Goal: Task Accomplishment & Management: Use online tool/utility

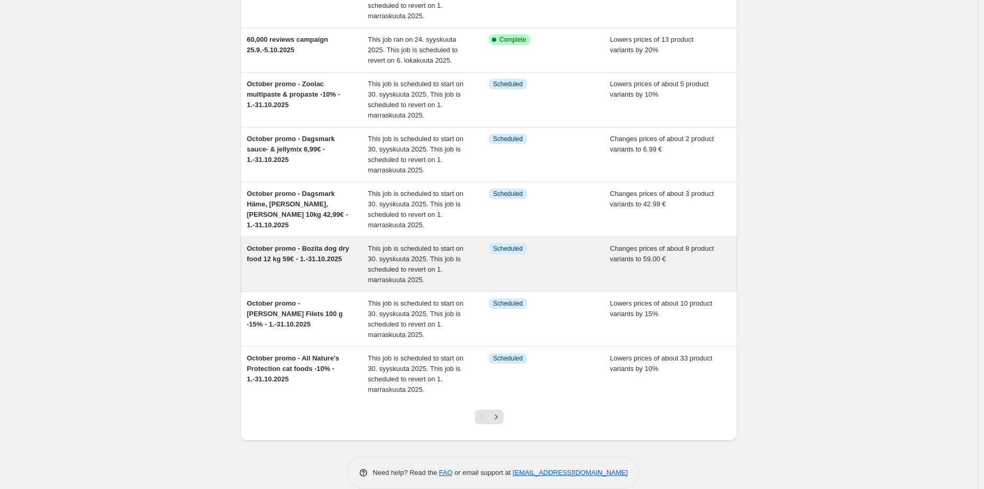
scroll to position [206, 0]
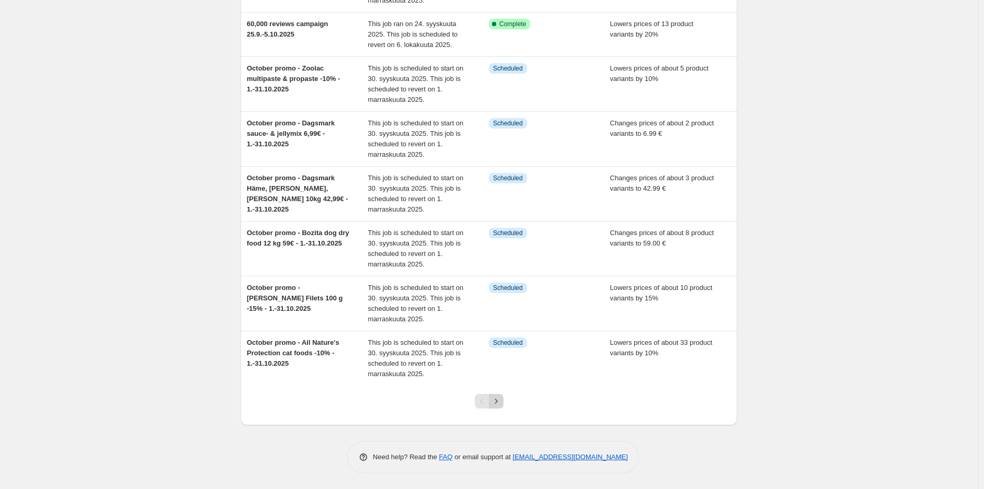
click at [499, 394] on div at bounding box center [489, 406] width 42 height 40
click at [499, 396] on button "Next" at bounding box center [496, 401] width 15 height 15
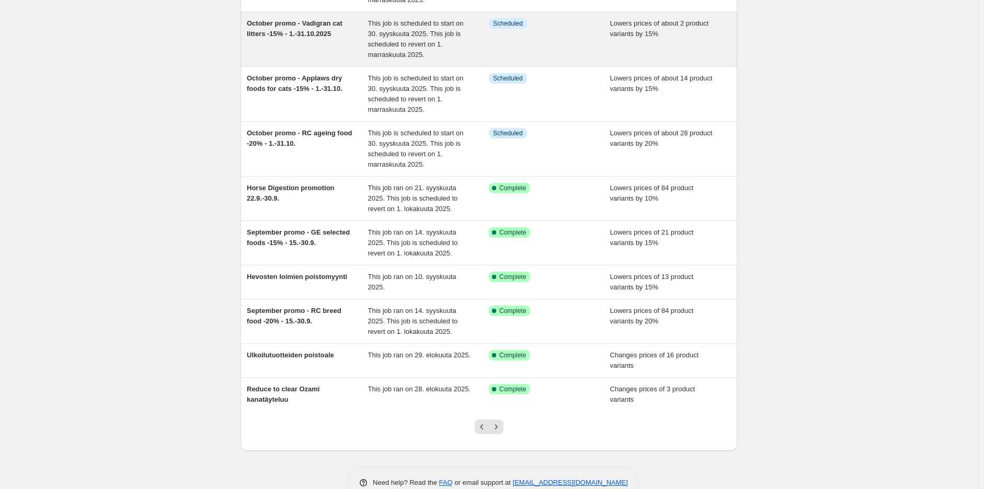
scroll to position [164, 0]
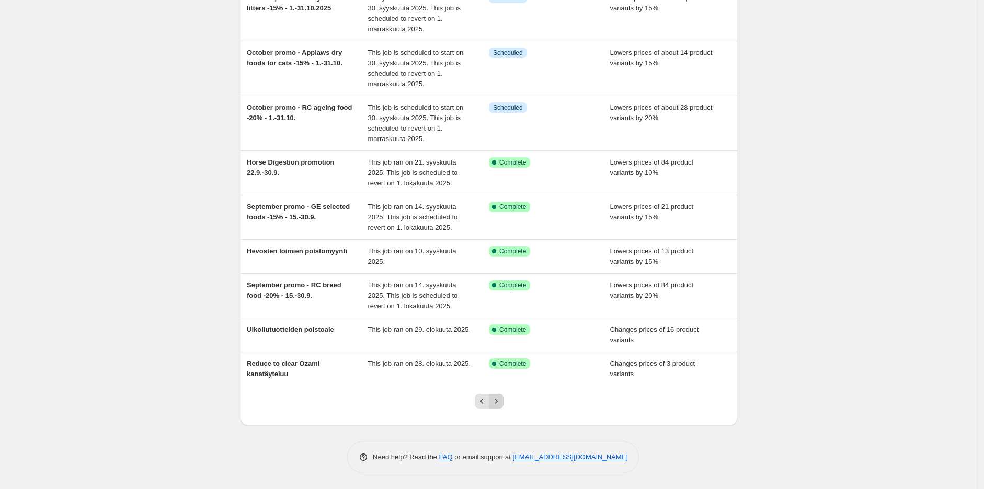
click at [499, 404] on icon "Next" at bounding box center [496, 401] width 10 height 10
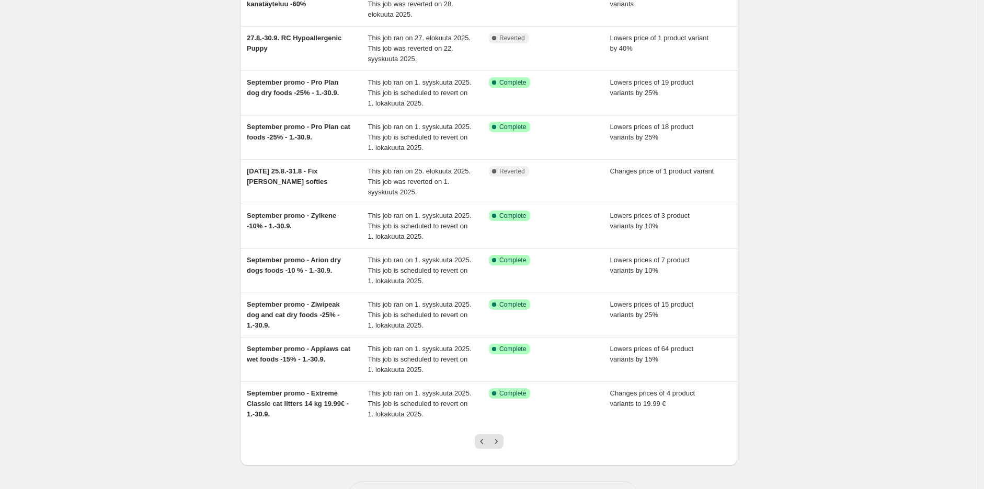
scroll to position [116, 0]
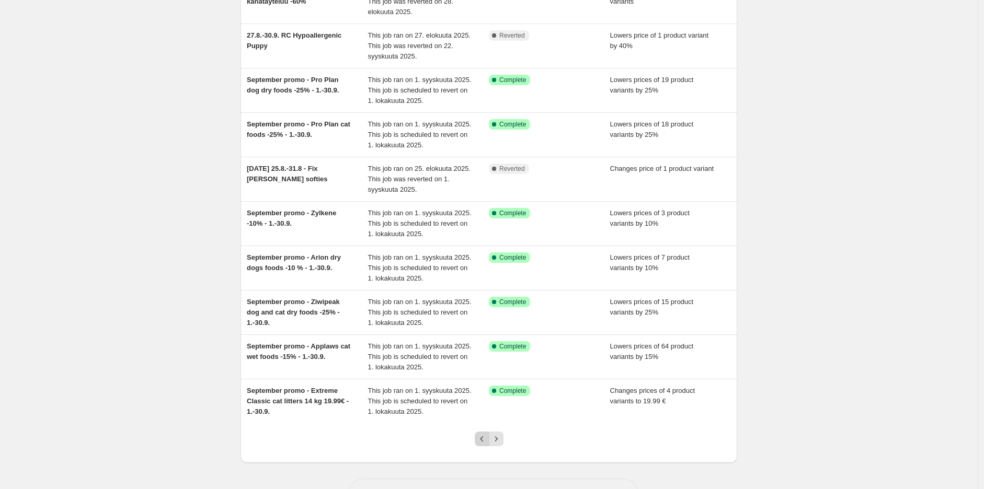
click at [477, 441] on button "Previous" at bounding box center [482, 439] width 15 height 15
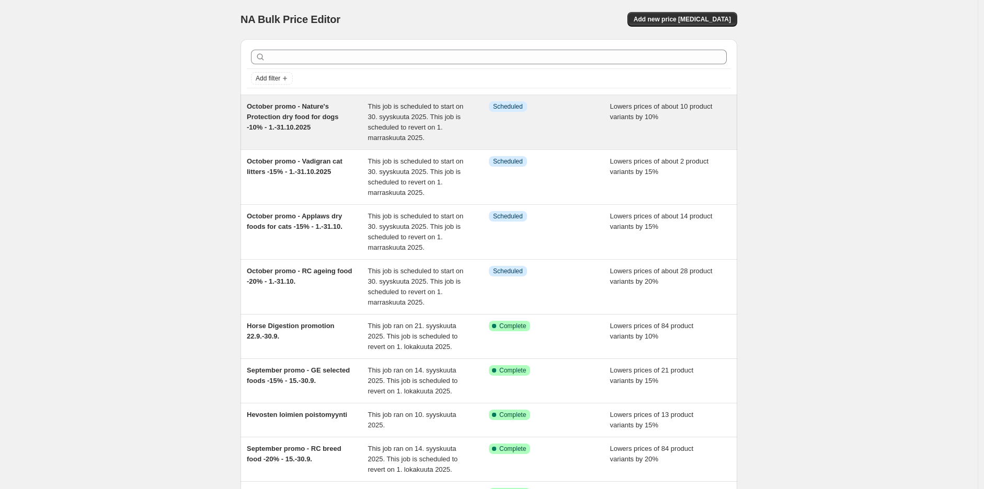
scroll to position [0, 0]
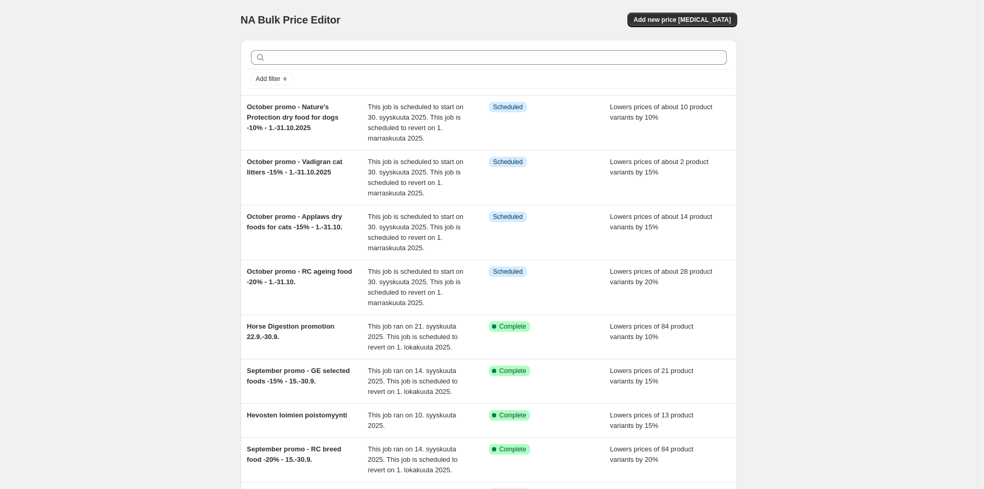
click at [498, 67] on div at bounding box center [489, 57] width 484 height 23
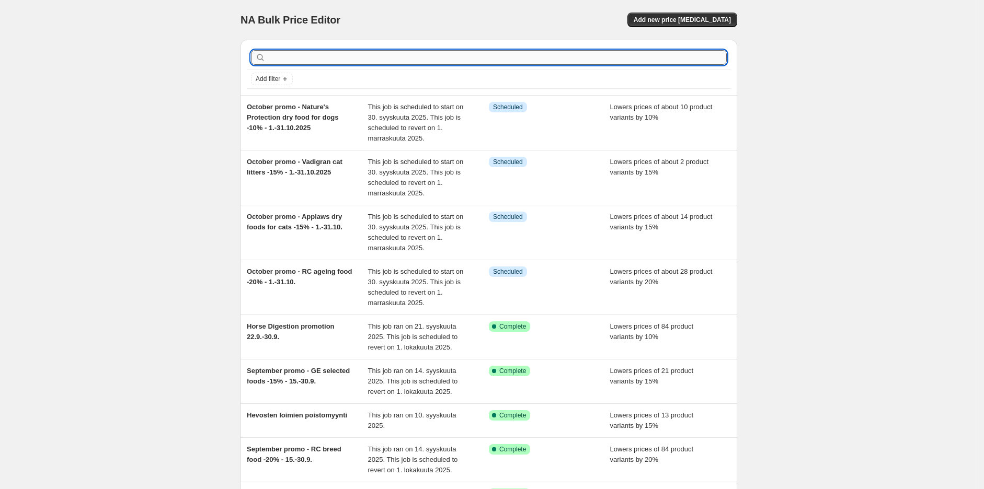
click at [507, 53] on input "text" at bounding box center [497, 57] width 459 height 15
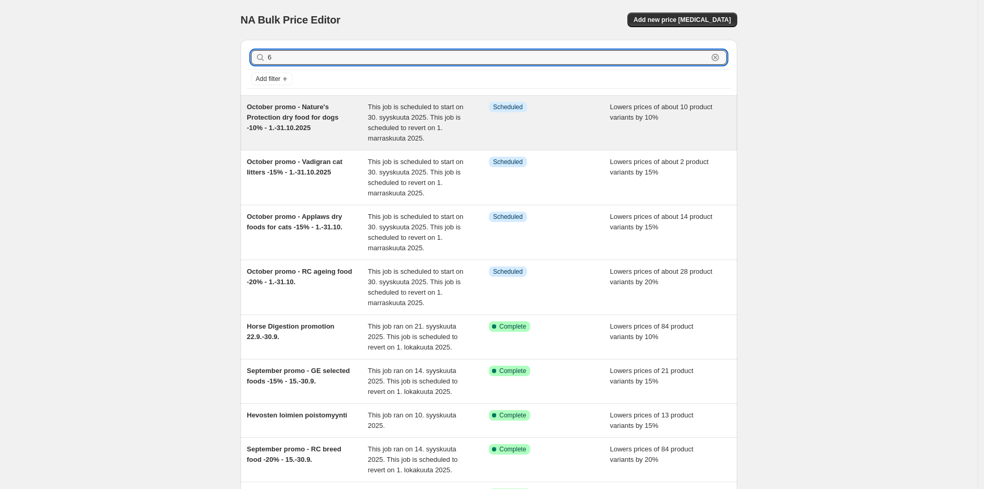
type input "60"
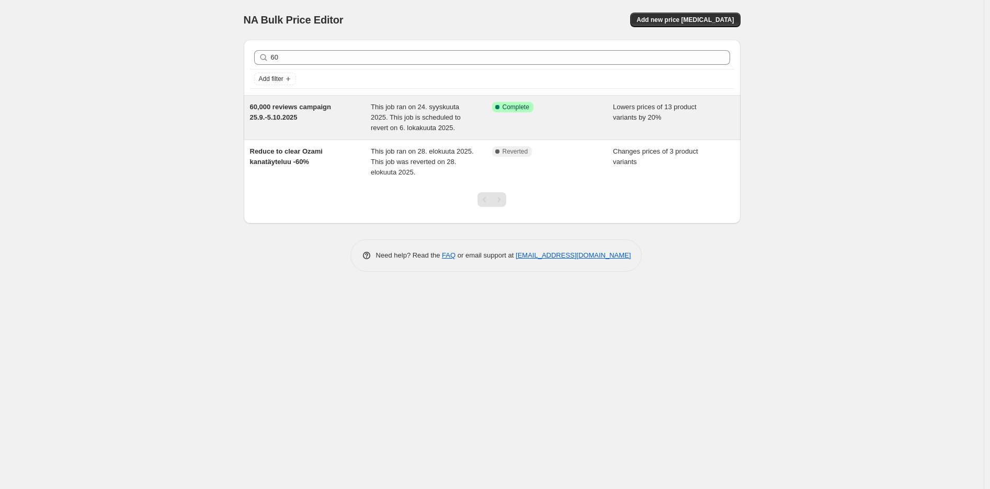
click at [299, 115] on div "60,000 reviews campaign 25.9.-5.10.2025" at bounding box center [310, 117] width 121 height 31
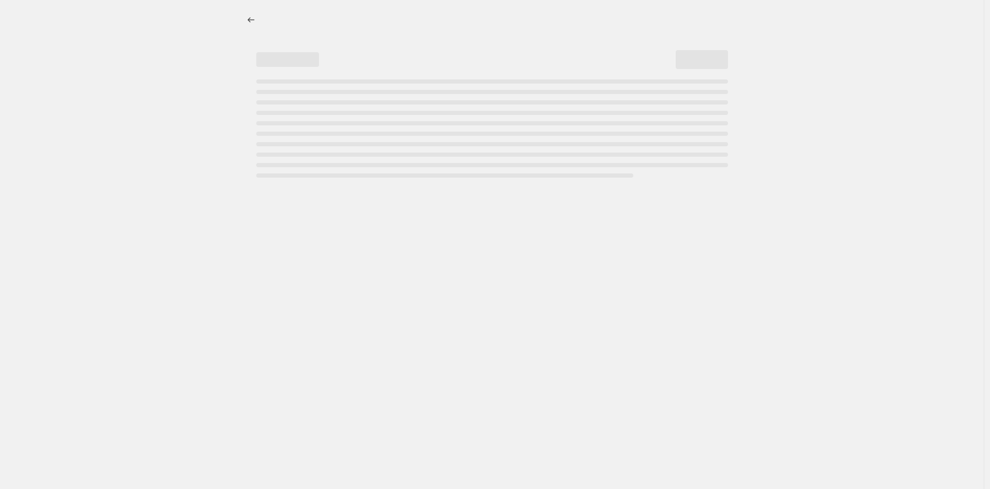
select select "percentage"
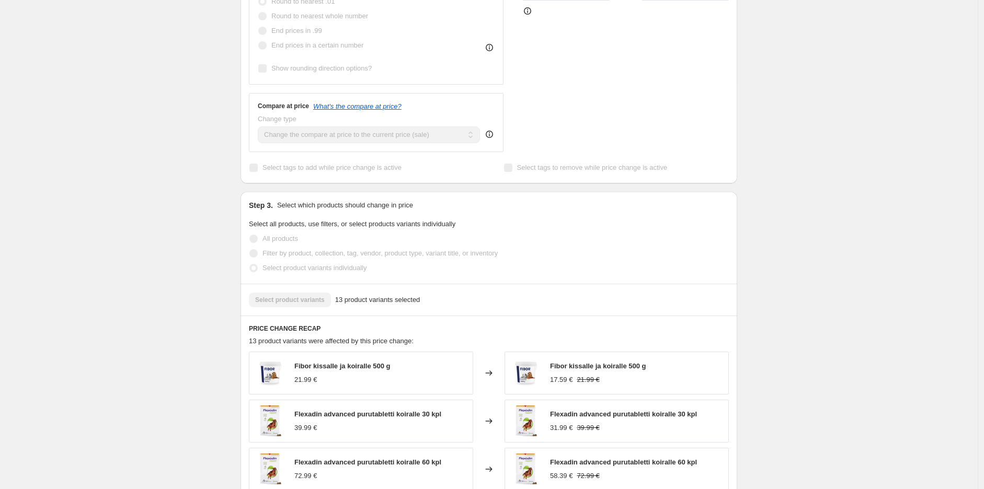
scroll to position [639, 0]
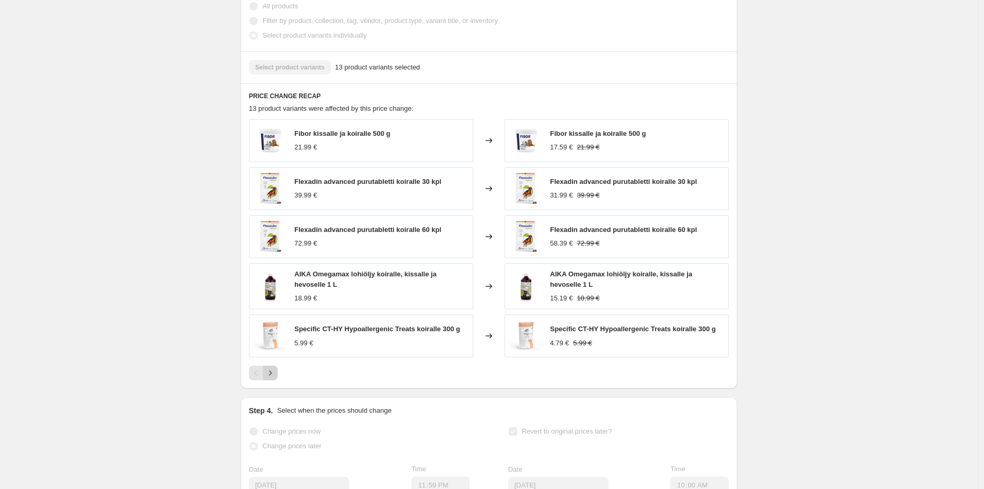
click at [276, 374] on icon "Next" at bounding box center [270, 373] width 10 height 10
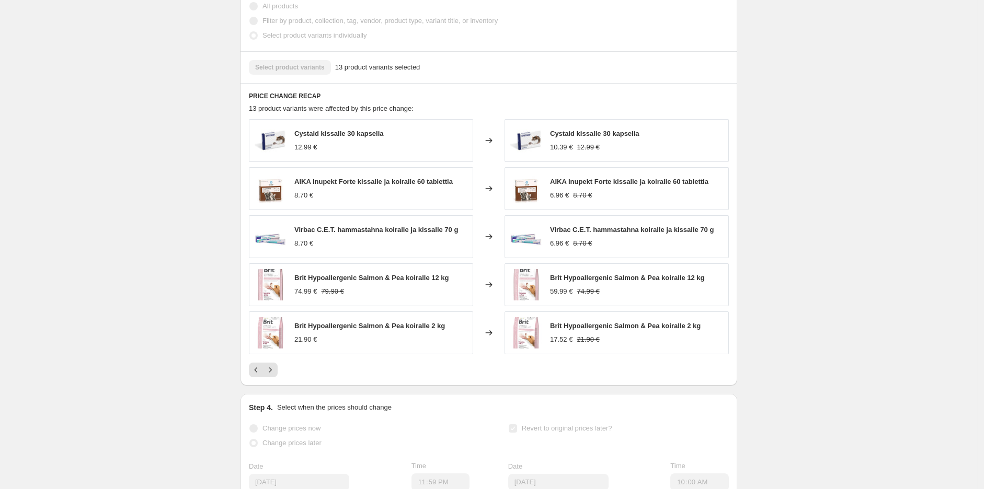
click at [834, 183] on div "60,000 reviews campaign 25.9.-5.10.2025. This page is ready 60,000 reviews camp…" at bounding box center [489, 32] width 978 height 1343
click at [274, 373] on icon "Next" at bounding box center [270, 370] width 10 height 10
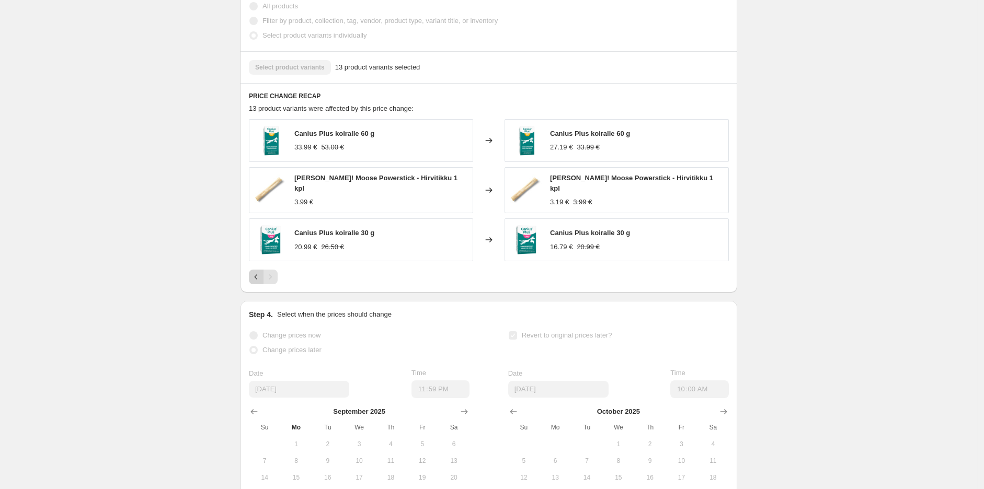
click at [255, 277] on icon "Previous" at bounding box center [256, 277] width 10 height 10
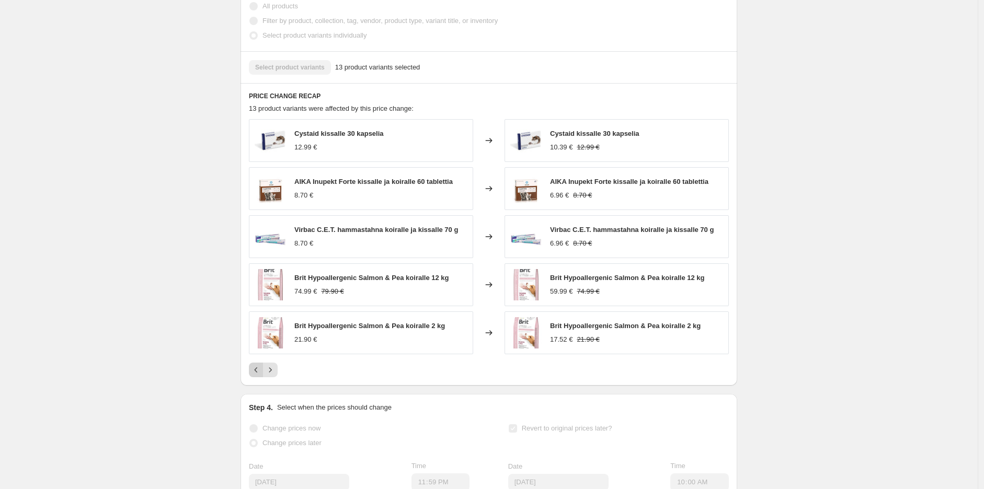
click at [257, 375] on icon "Previous" at bounding box center [256, 370] width 10 height 10
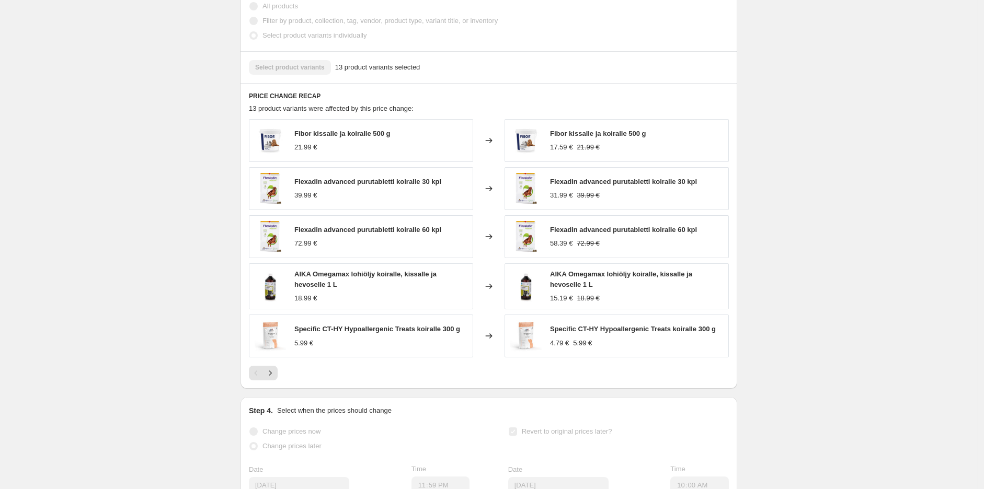
click at [791, 237] on div "60,000 reviews campaign 25.9.-5.10.2025. This page is ready 60,000 reviews camp…" at bounding box center [489, 34] width 978 height 1346
click at [272, 374] on icon "Next" at bounding box center [270, 373] width 3 height 5
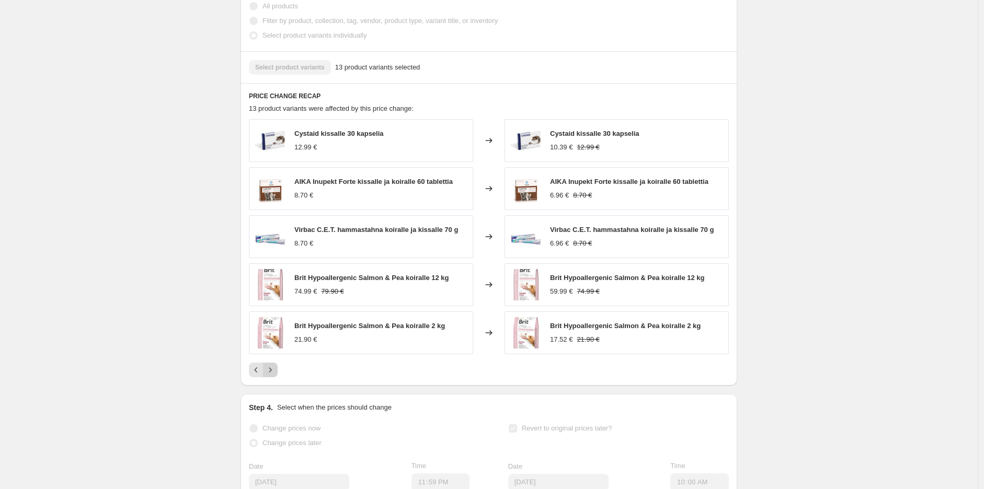
click at [274, 374] on icon "Next" at bounding box center [270, 370] width 10 height 10
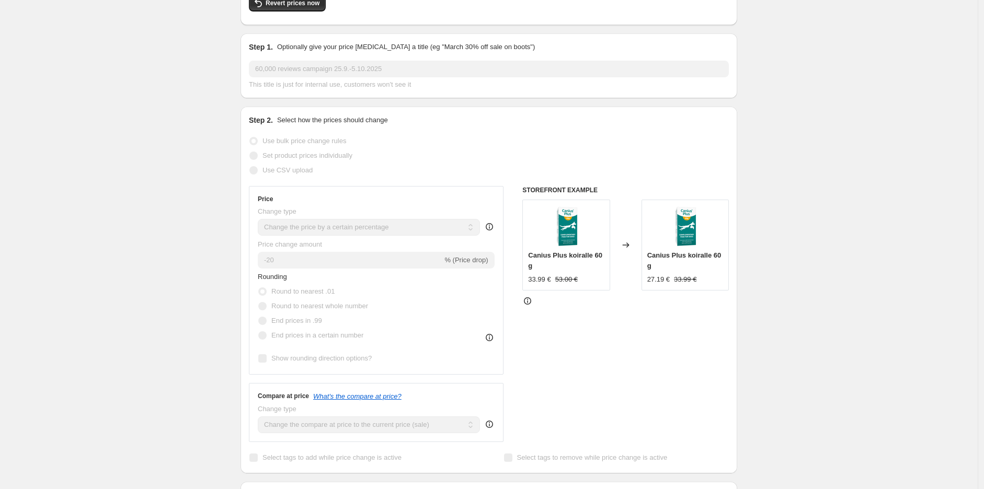
scroll to position [0, 0]
